Goal: Check status: Check status

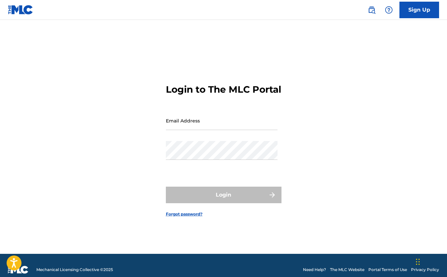
click at [187, 129] on input "Email Address" at bounding box center [222, 120] width 112 height 19
type input "[PERSON_NAME][EMAIL_ADDRESS][DOMAIN_NAME]"
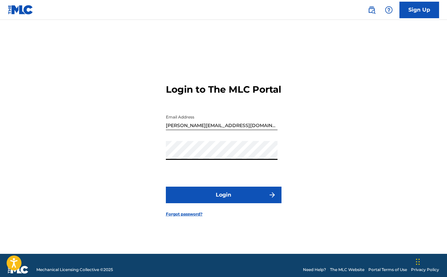
click at [166, 187] on button "Login" at bounding box center [224, 195] width 116 height 17
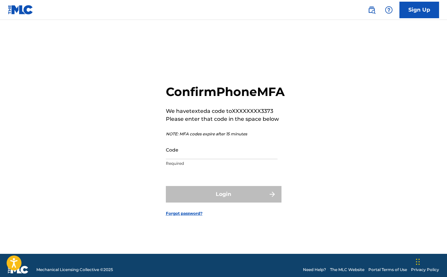
click at [197, 159] on input "Code" at bounding box center [222, 149] width 112 height 19
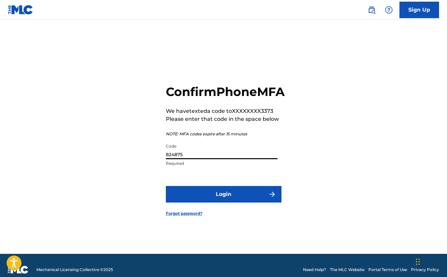
type input "824875"
click at [166, 186] on button "Login" at bounding box center [224, 194] width 116 height 17
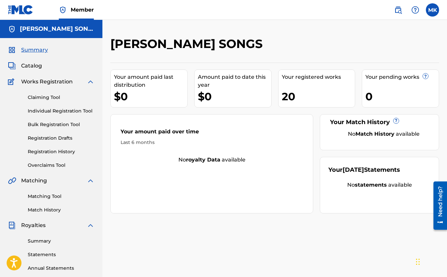
scroll to position [26, 0]
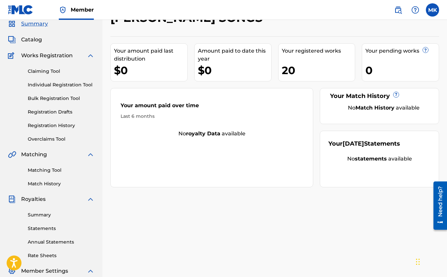
click at [41, 213] on link "Summary" at bounding box center [61, 214] width 67 height 7
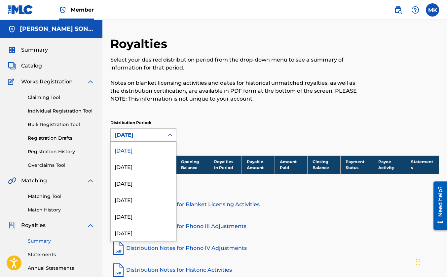
click at [155, 131] on div "[DATE]" at bounding box center [138, 135] width 46 height 8
